Goal: Complete application form

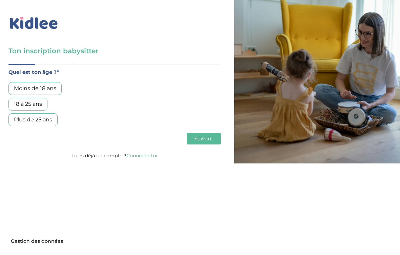
click at [48, 121] on div "Plus de 25 ans" at bounding box center [32, 119] width 49 height 13
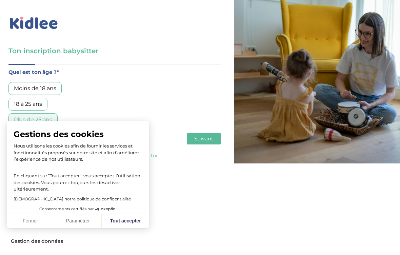
click at [203, 140] on span "Suivant" at bounding box center [203, 138] width 19 height 6
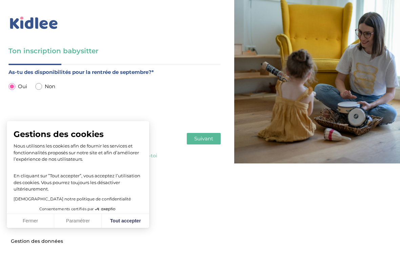
click at [36, 222] on button "Fermer" at bounding box center [30, 221] width 47 height 14
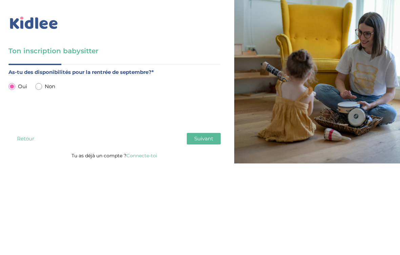
click at [193, 142] on button "Suivant" at bounding box center [204, 139] width 34 height 12
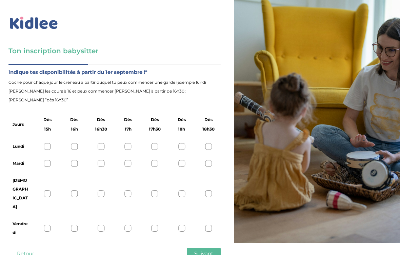
click at [46, 143] on div at bounding box center [47, 146] width 7 height 7
click at [77, 143] on div at bounding box center [74, 146] width 7 height 7
click at [98, 143] on div at bounding box center [101, 146] width 7 height 7
click at [48, 143] on div at bounding box center [47, 146] width 7 height 7
click at [52, 155] on div "Mardi" at bounding box center [114, 163] width 212 height 17
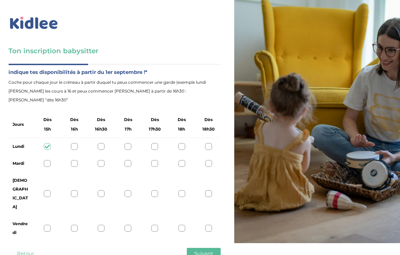
click at [47, 160] on div at bounding box center [47, 163] width 7 height 7
click at [49, 190] on div at bounding box center [47, 193] width 7 height 7
click at [50, 225] on div at bounding box center [47, 228] width 7 height 7
click at [201, 250] on span "Suivant" at bounding box center [203, 253] width 19 height 6
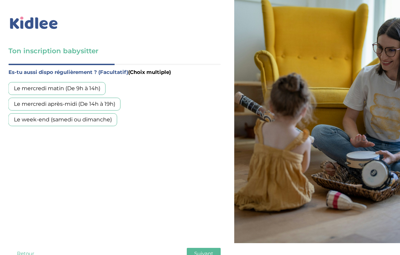
click at [79, 89] on div "Le mercredi matin (De 9h à 14h)" at bounding box center [56, 88] width 97 height 13
click at [74, 106] on div "Le mercredi après-midi (De 14h à 19h)" at bounding box center [64, 104] width 112 height 13
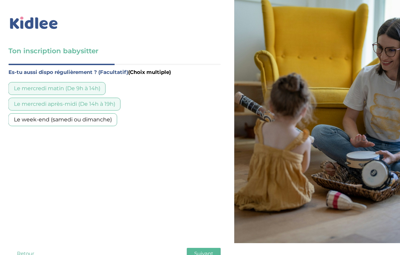
click at [72, 121] on div "Le week-end (samedi ou dimanche)" at bounding box center [62, 119] width 109 height 13
click at [200, 250] on span "Suivant" at bounding box center [203, 253] width 19 height 6
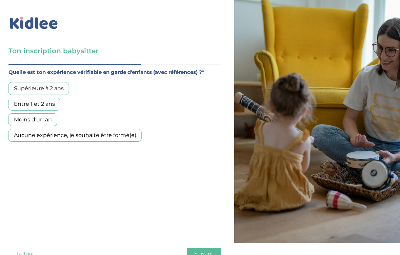
click at [62, 93] on div "Supérieure à 2 ans" at bounding box center [38, 88] width 61 height 13
click at [201, 250] on span "Suivant" at bounding box center [203, 253] width 19 height 6
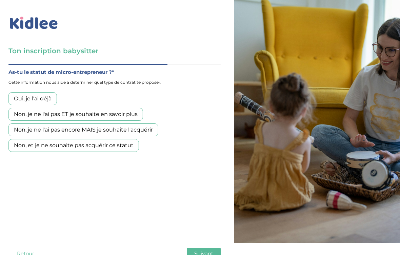
click at [145, 131] on div "Non, je ne l'ai pas encore MAIS je souhaite l'acquérir" at bounding box center [83, 129] width 150 height 13
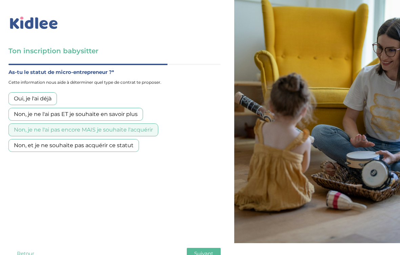
click at [207, 250] on span "Suivant" at bounding box center [203, 253] width 19 height 6
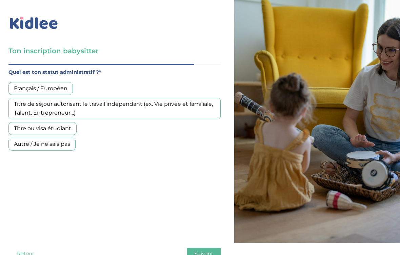
click at [57, 91] on div "Français / Européen" at bounding box center [40, 88] width 64 height 13
click at [203, 250] on span "Suivant" at bounding box center [203, 253] width 19 height 6
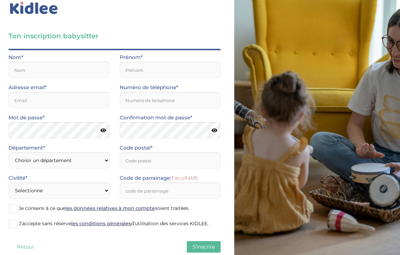
scroll to position [23, 0]
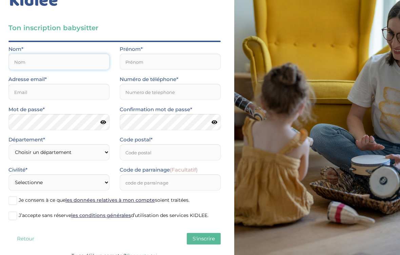
click at [39, 61] on input "text" at bounding box center [58, 62] width 101 height 16
type input "[PERSON_NAME]"
click at [147, 65] on input "text" at bounding box center [170, 62] width 101 height 16
type input "Louna"
click at [34, 92] on input "email" at bounding box center [58, 92] width 101 height 16
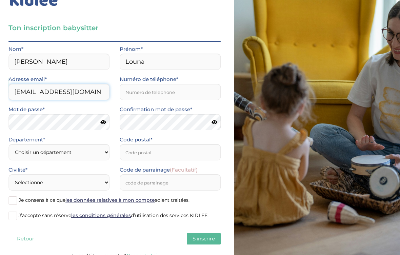
type input "[EMAIL_ADDRESS][DOMAIN_NAME]"
click at [139, 92] on input "Numéro de téléphone*" at bounding box center [170, 92] width 101 height 16
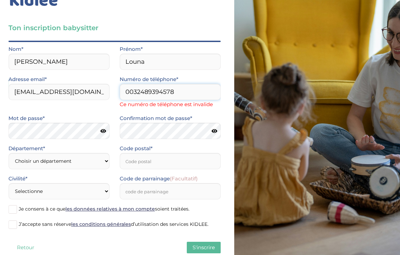
click at [183, 92] on input "0032489394578" at bounding box center [170, 92] width 101 height 16
type input "0"
type input "0489394578"
select select "75"
click at [175, 162] on input "Code postal*" at bounding box center [170, 161] width 101 height 16
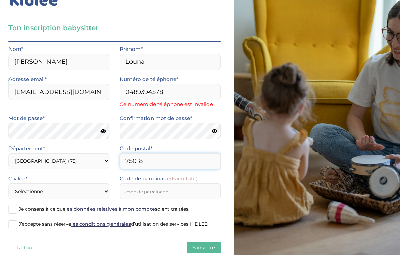
type input "75018"
select select "1"
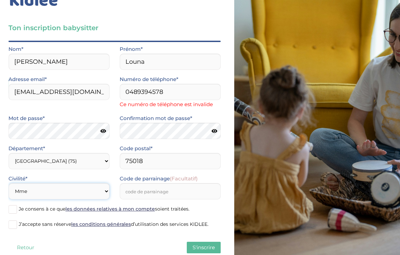
scroll to position [32, 0]
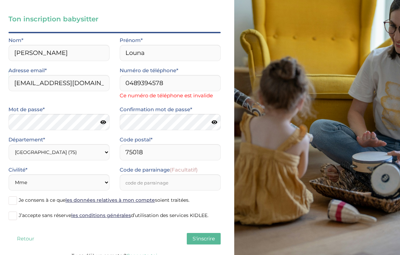
click at [12, 200] on span at bounding box center [12, 200] width 8 height 8
click at [0, 0] on input "Je consens à ce que les données relatives à mon compte soient traitées." at bounding box center [0, 0] width 0 height 0
click at [14, 213] on span at bounding box center [12, 216] width 8 height 8
click at [0, 0] on input "J’accepte sans réserve les conditions générales d’utilisation des services KIDL…" at bounding box center [0, 0] width 0 height 0
click at [197, 237] on span "S'inscrire" at bounding box center [204, 238] width 22 height 6
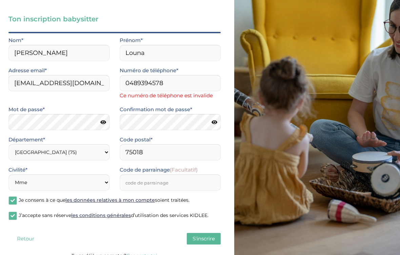
click at [201, 240] on span "S'inscrire" at bounding box center [204, 238] width 22 height 6
click at [163, 83] on input "0489394578" at bounding box center [170, 83] width 101 height 16
click at [209, 78] on input "0000000000" at bounding box center [170, 83] width 101 height 16
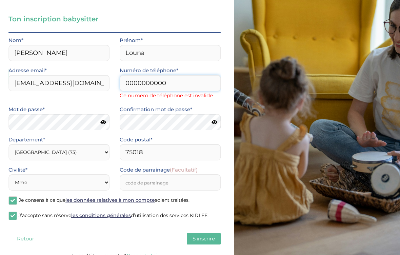
click at [207, 83] on input "0000000000" at bounding box center [170, 83] width 101 height 16
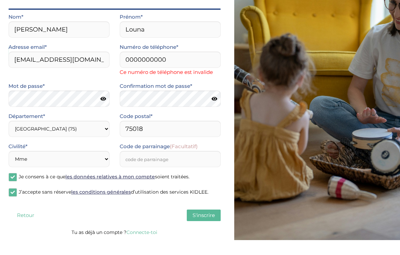
click at [200, 227] on span "S'inscrire" at bounding box center [204, 230] width 22 height 6
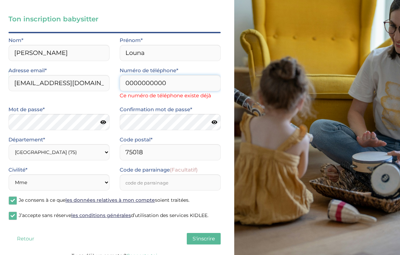
click at [173, 83] on input "0000000000" at bounding box center [170, 83] width 101 height 16
type input "0"
click at [181, 147] on input "75018" at bounding box center [170, 152] width 101 height 16
click at [183, 83] on input "07000000000" at bounding box center [170, 83] width 101 height 16
click at [177, 147] on input "75018" at bounding box center [170, 152] width 101 height 16
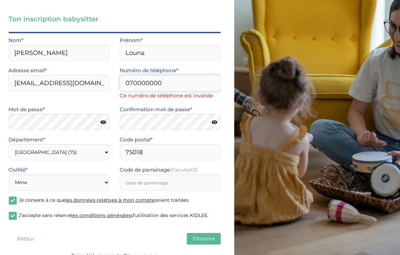
click at [181, 83] on input "070000000" at bounding box center [170, 83] width 101 height 16
type input "0"
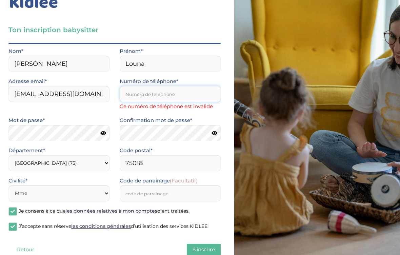
scroll to position [0, 0]
